Goal: Navigation & Orientation: Find specific page/section

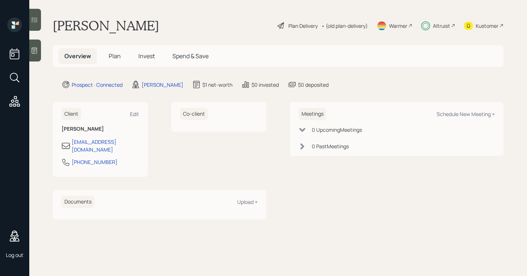
click at [109, 57] on span "Plan" at bounding box center [115, 56] width 12 height 8
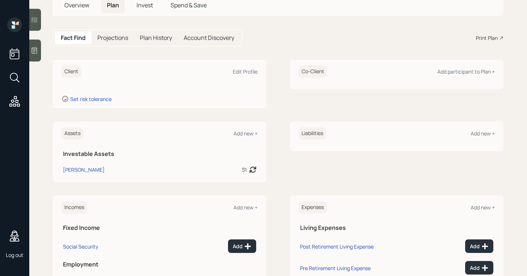
scroll to position [31, 0]
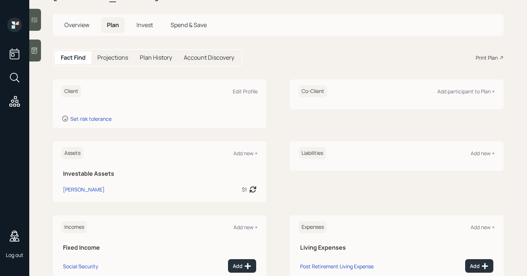
click at [140, 27] on span "Invest" at bounding box center [145, 25] width 16 height 8
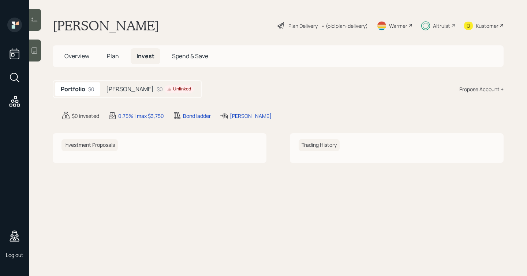
click at [114, 54] on span "Plan" at bounding box center [113, 56] width 12 height 8
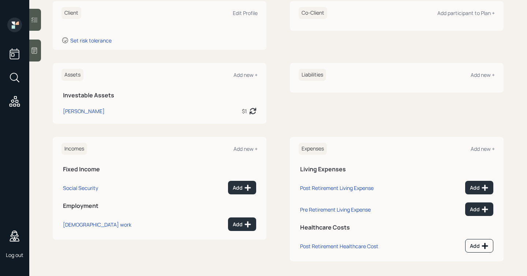
scroll to position [112, 0]
